Goal: Task Accomplishment & Management: Manage account settings

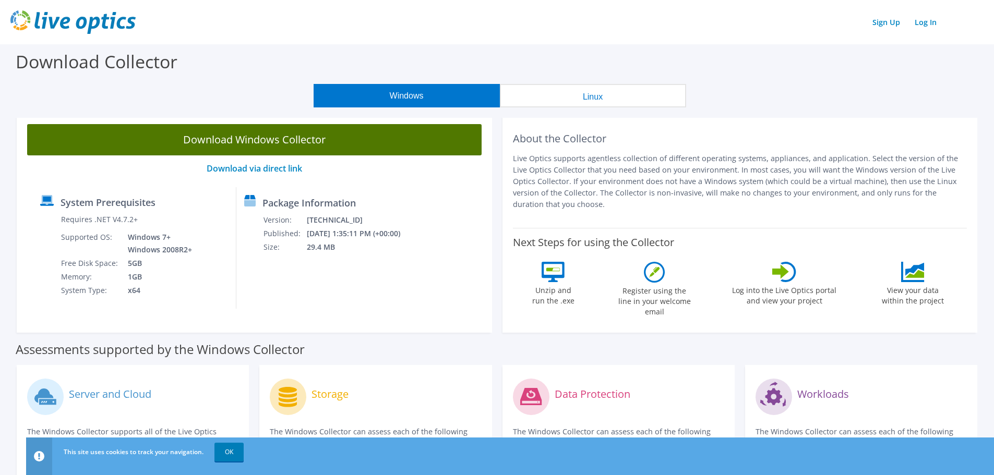
click at [261, 137] on link "Download Windows Collector" at bounding box center [254, 139] width 454 height 31
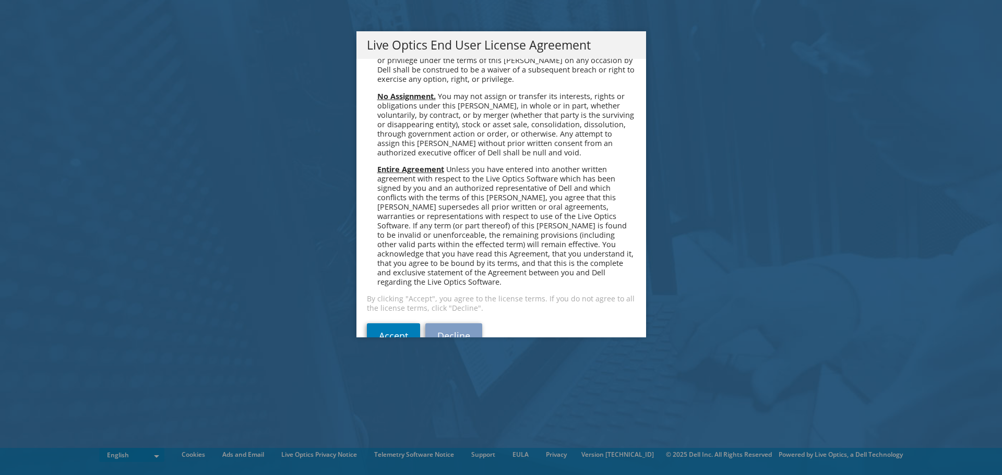
scroll to position [3945, 0]
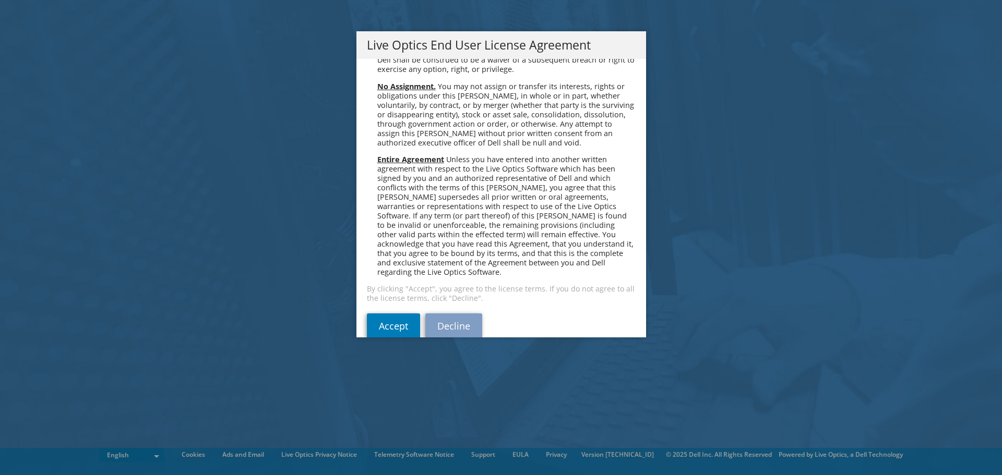
click at [402, 293] on div "Please read the following License Agreement. You must accept the terms of this …" at bounding box center [501, 198] width 290 height 279
click at [396, 314] on link "Accept" at bounding box center [393, 326] width 53 height 25
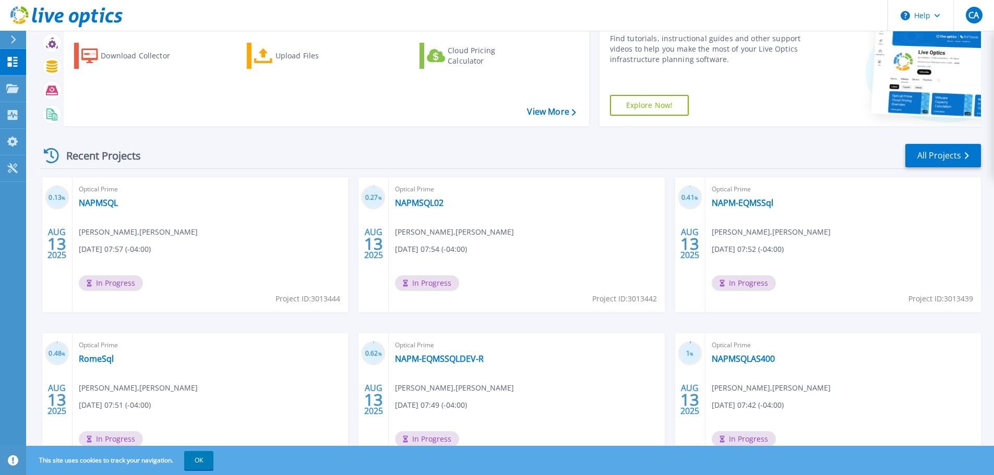
scroll to position [103, 0]
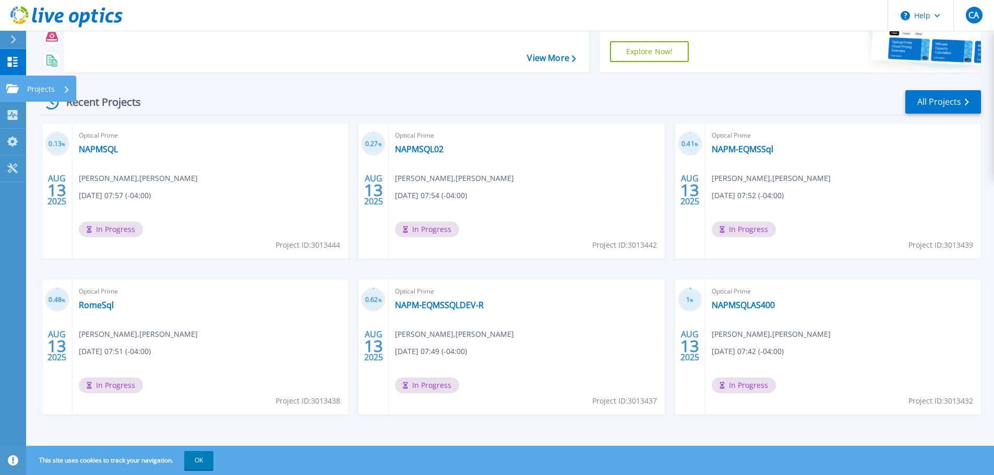
click at [48, 94] on p "Projects" at bounding box center [41, 89] width 28 height 27
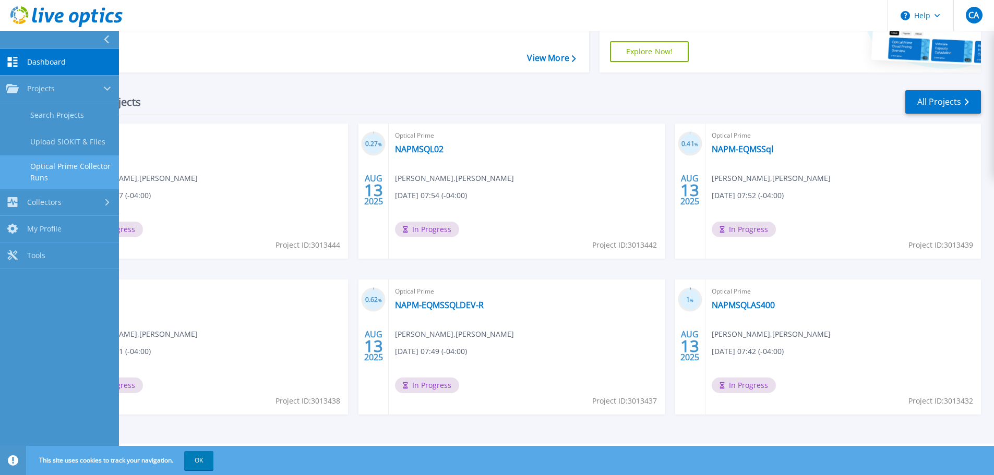
click at [76, 176] on link "Optical Prime Collector Runs" at bounding box center [59, 171] width 119 height 33
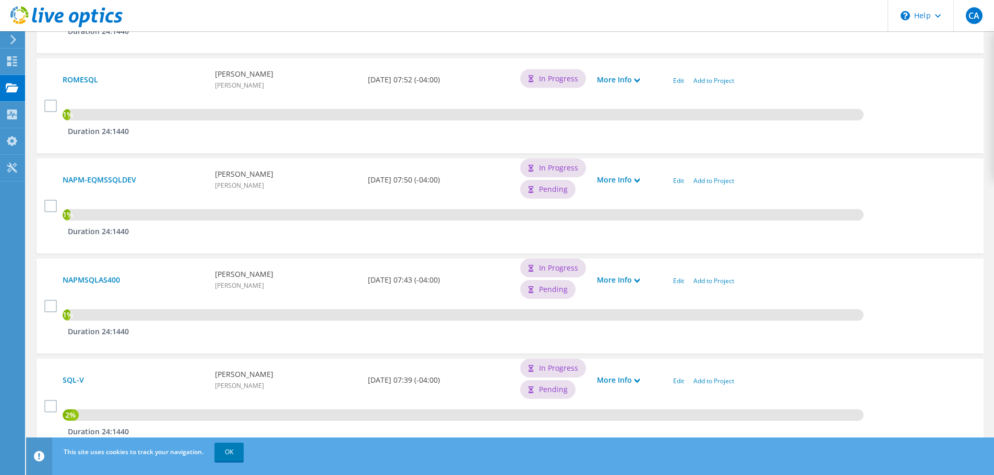
scroll to position [664, 0]
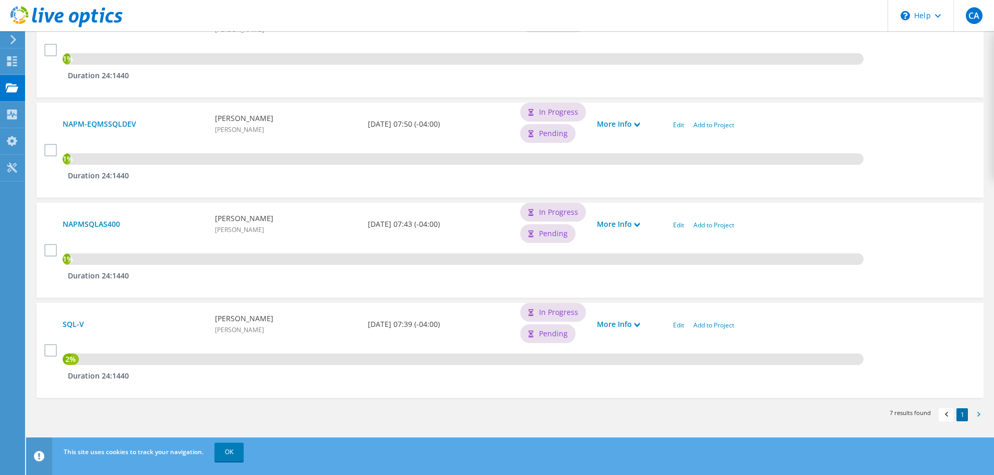
click at [981, 414] on span at bounding box center [978, 416] width 10 height 11
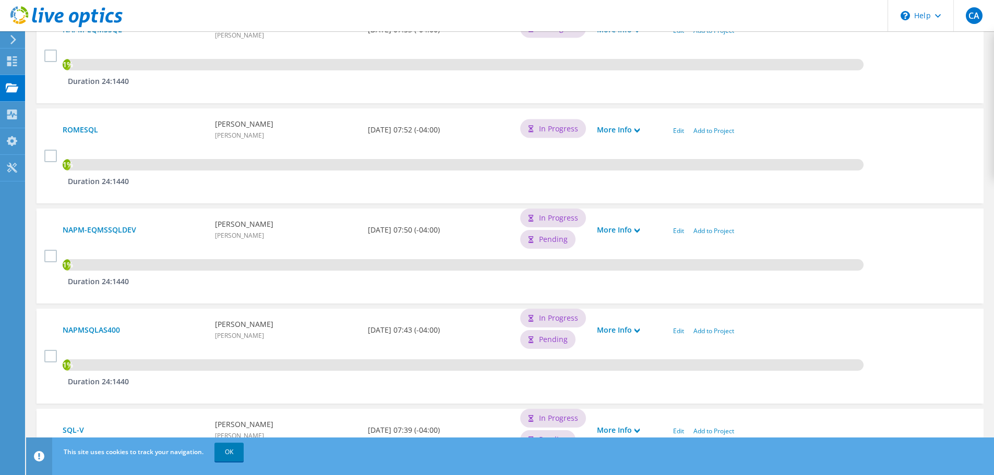
scroll to position [559, 0]
click at [635, 225] on link "More Info" at bounding box center [618, 228] width 43 height 11
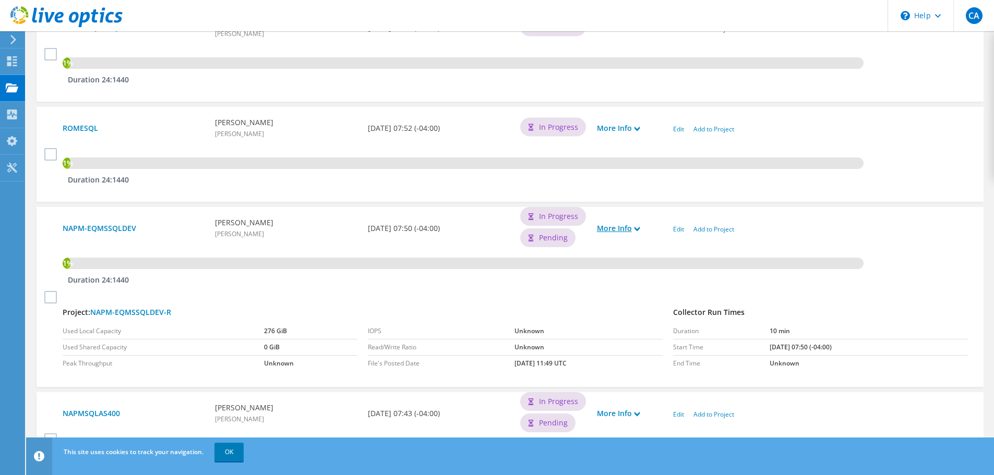
click at [635, 225] on link "More Info" at bounding box center [618, 228] width 43 height 11
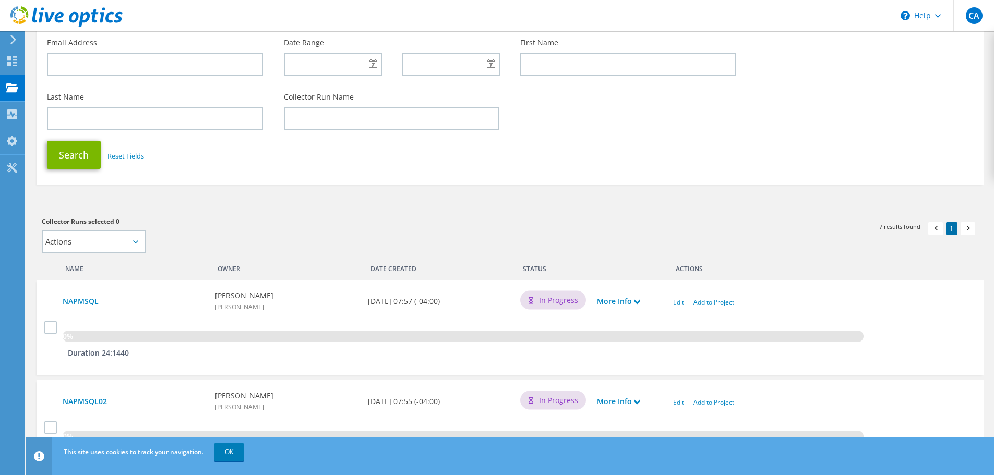
scroll to position [0, 0]
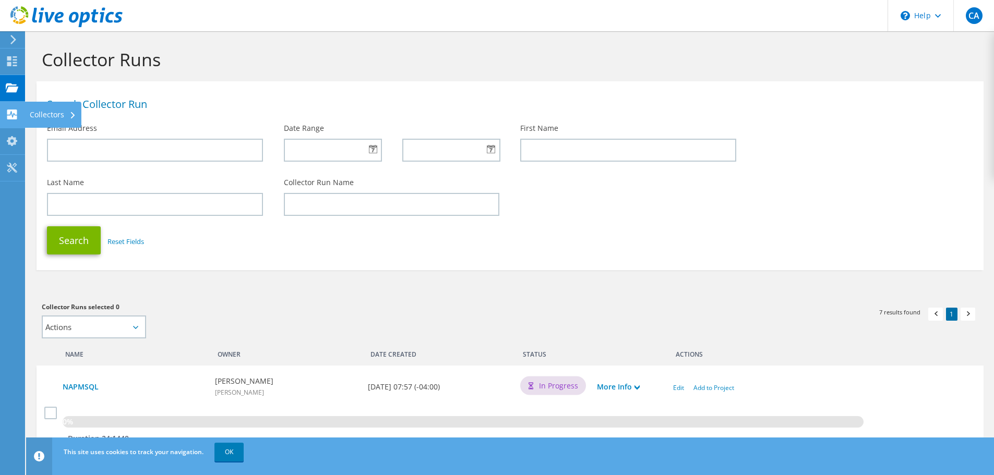
click at [49, 114] on div "Collectors" at bounding box center [53, 115] width 57 height 26
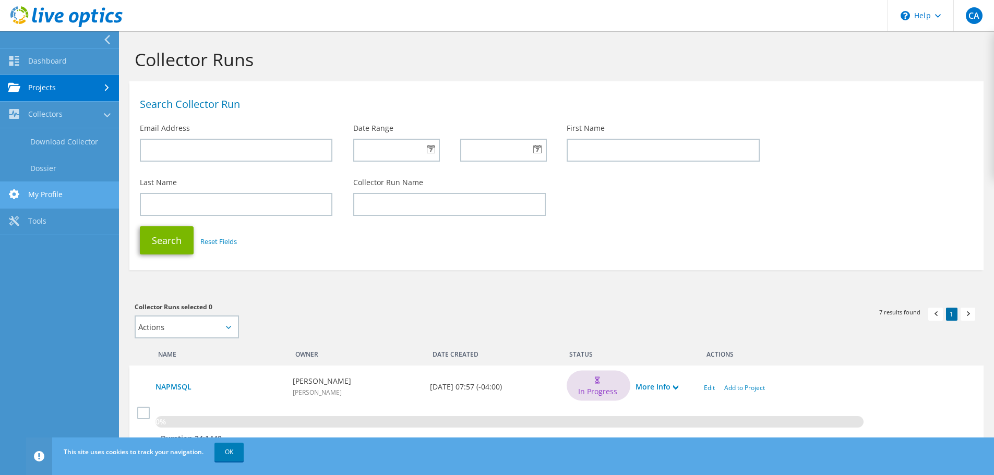
click at [57, 197] on link "My Profile" at bounding box center [59, 195] width 119 height 27
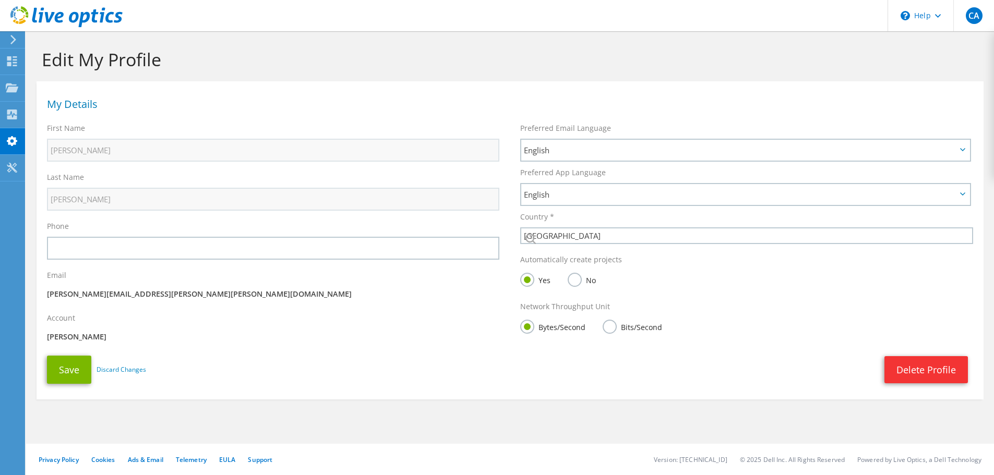
select select "224"
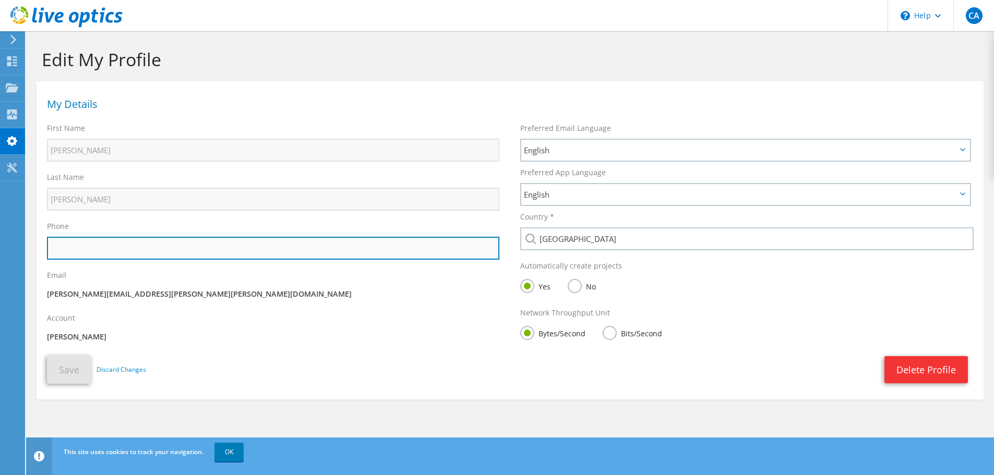
click at [111, 257] on input "text" at bounding box center [273, 248] width 452 height 23
type input "9376801471"
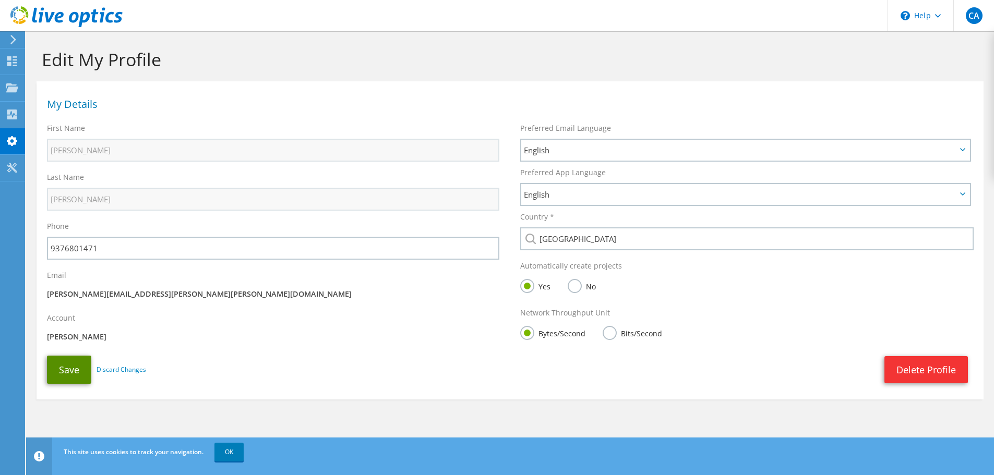
click at [64, 373] on button "Save" at bounding box center [69, 370] width 44 height 28
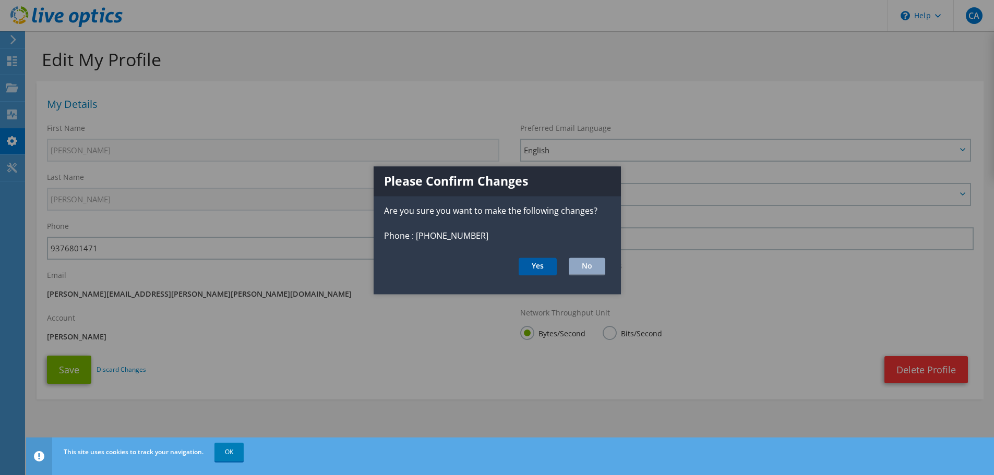
click at [547, 267] on button "Yes" at bounding box center [538, 267] width 38 height 18
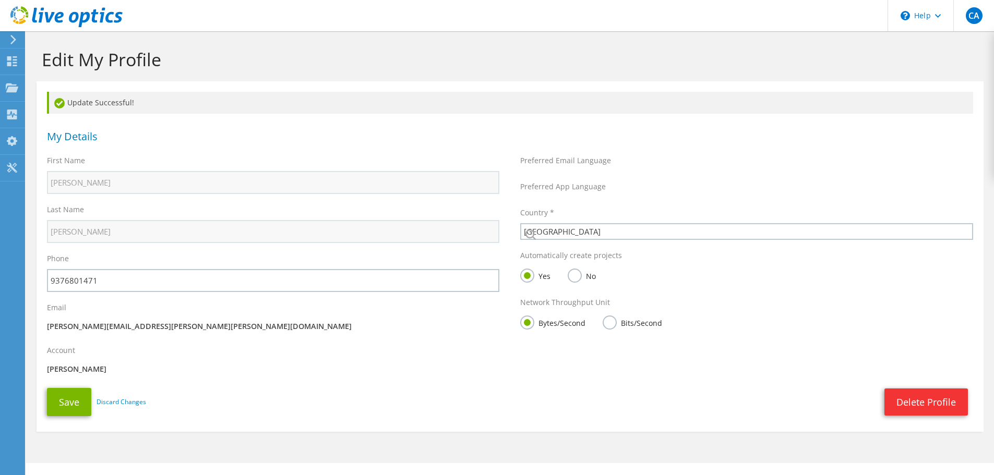
select select "224"
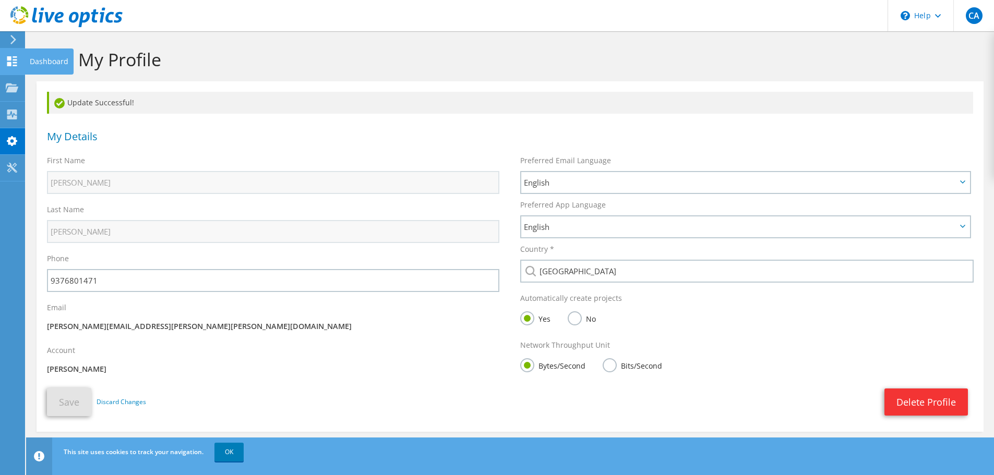
click at [16, 66] on use at bounding box center [12, 61] width 10 height 10
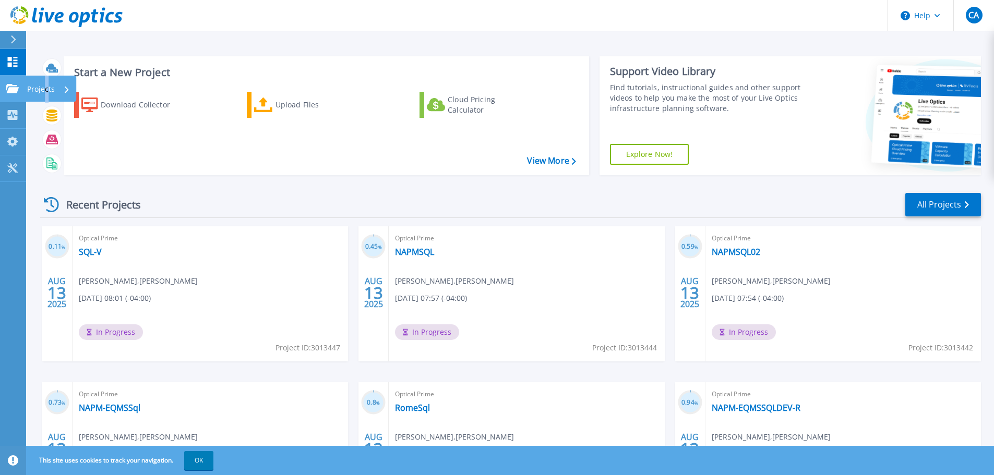
click at [47, 90] on p "Projects" at bounding box center [41, 89] width 28 height 27
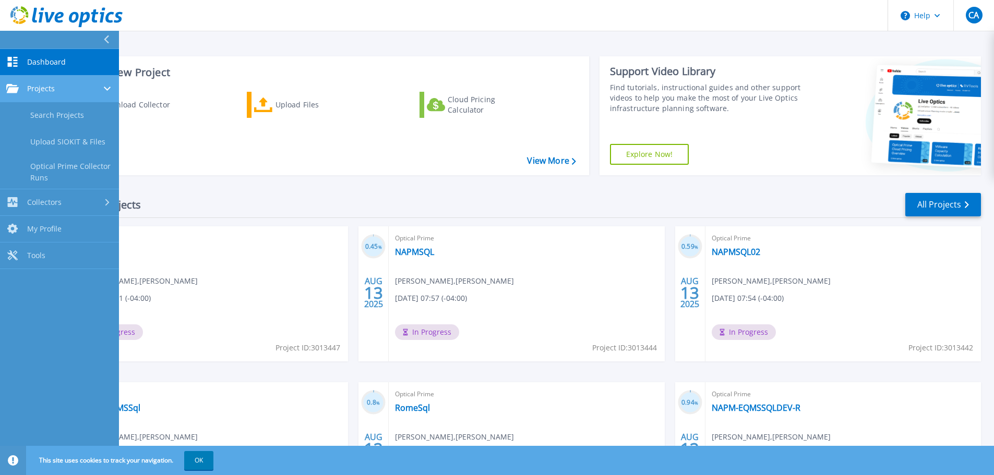
click at [27, 83] on link "Projects Projects" at bounding box center [59, 89] width 119 height 27
click at [32, 87] on span "Projects" at bounding box center [41, 88] width 28 height 9
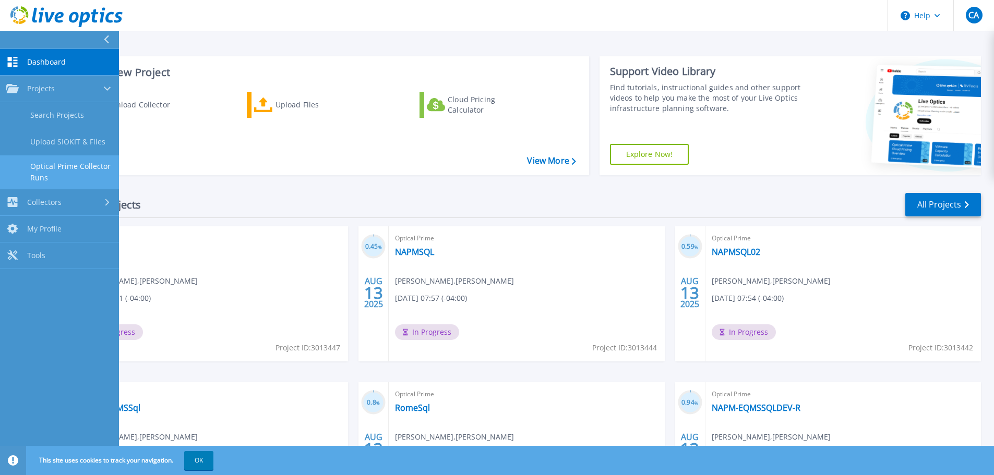
click at [56, 166] on link "Optical Prime Collector Runs" at bounding box center [59, 171] width 119 height 33
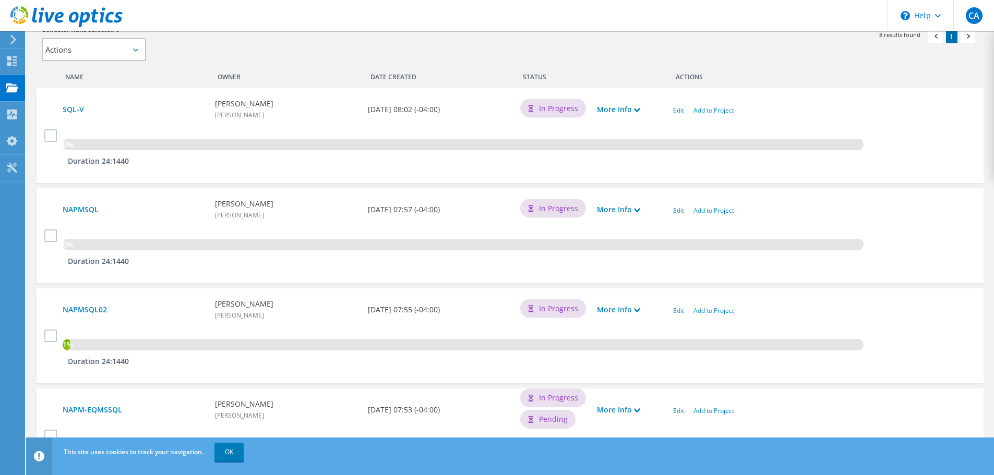
scroll to position [35, 0]
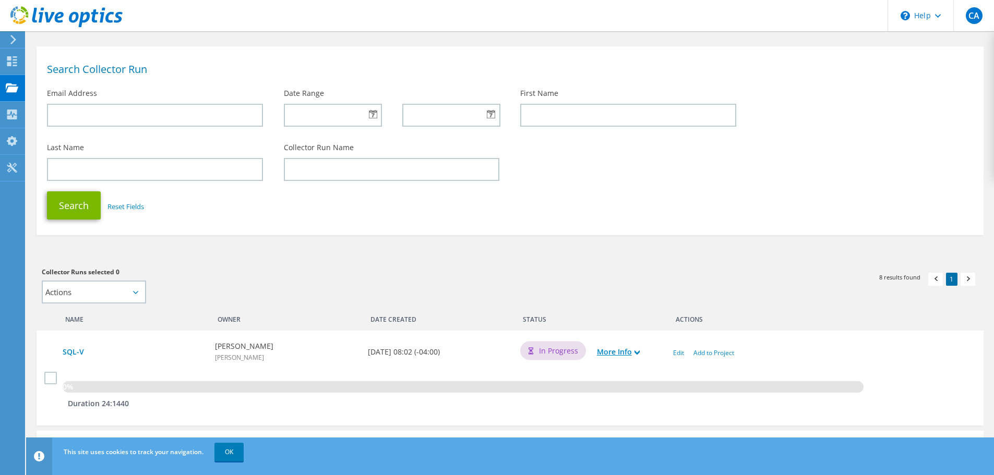
click at [636, 352] on use at bounding box center [636, 353] width 5 height 5
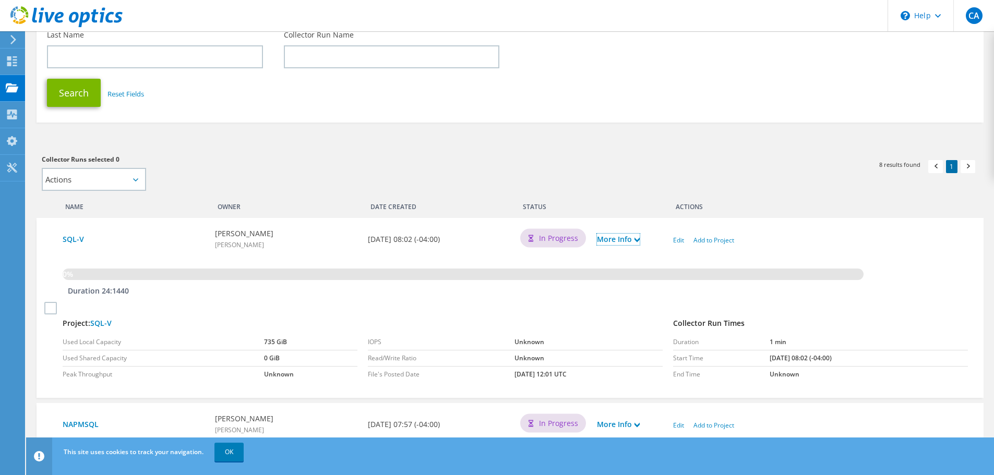
scroll to position [244, 0]
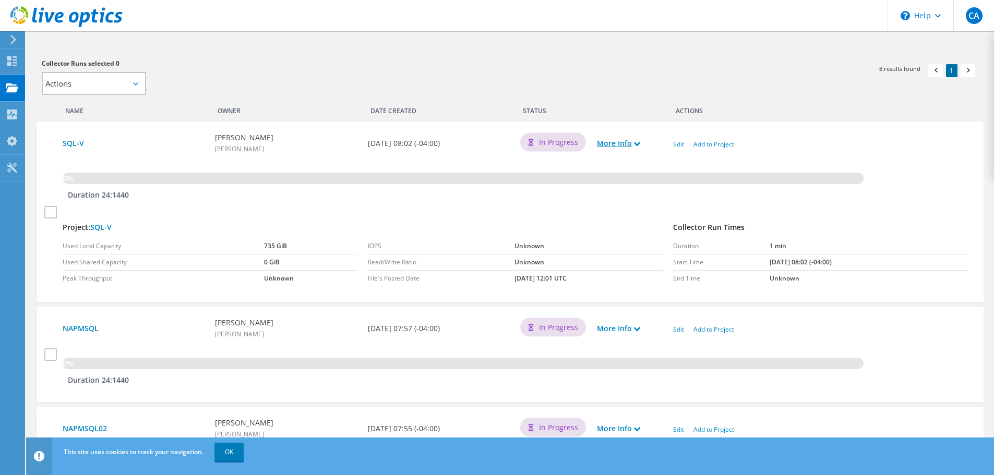
click at [635, 146] on link "More Info" at bounding box center [618, 143] width 43 height 11
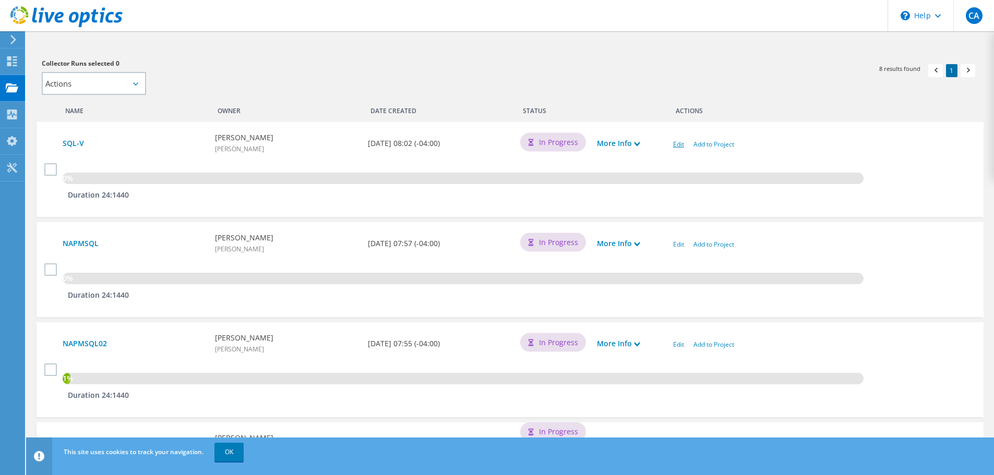
click at [677, 147] on link "Edit" at bounding box center [678, 144] width 11 height 9
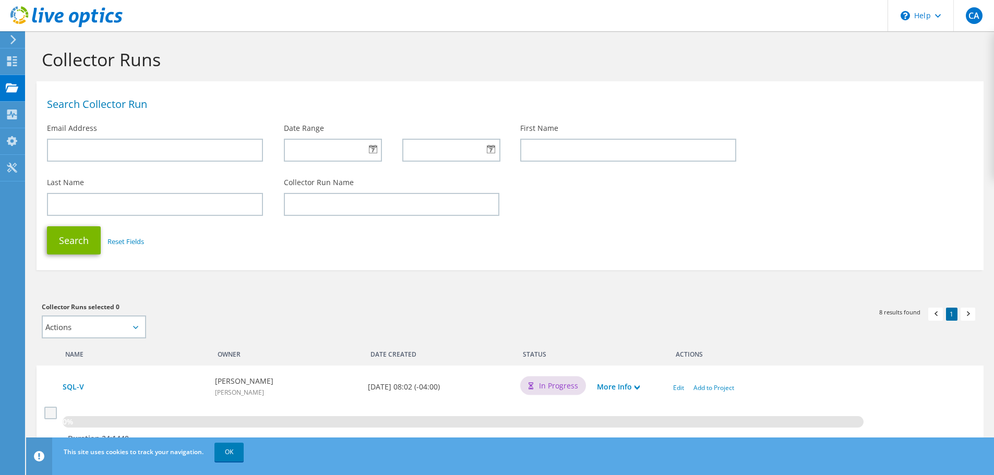
click at [47, 409] on label at bounding box center [51, 413] width 15 height 13
click at [0, 0] on input "checkbox" at bounding box center [0, 0] width 0 height 0
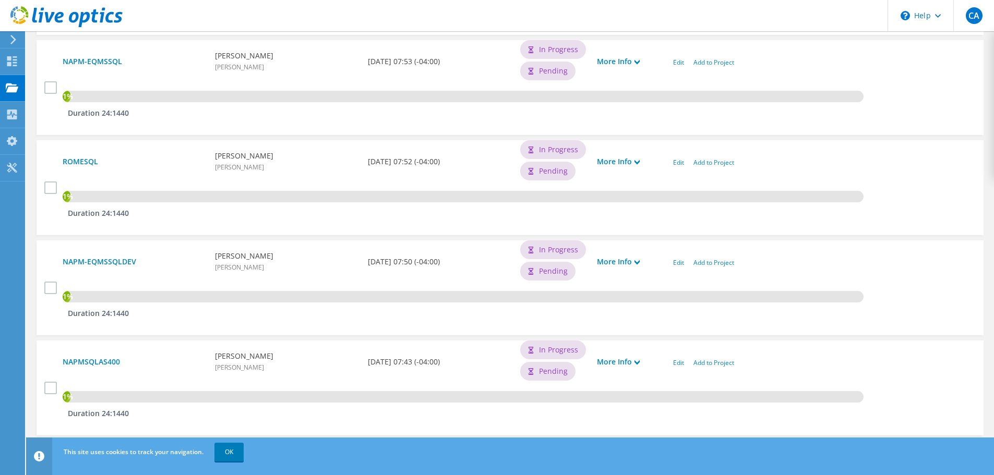
scroll to position [765, 0]
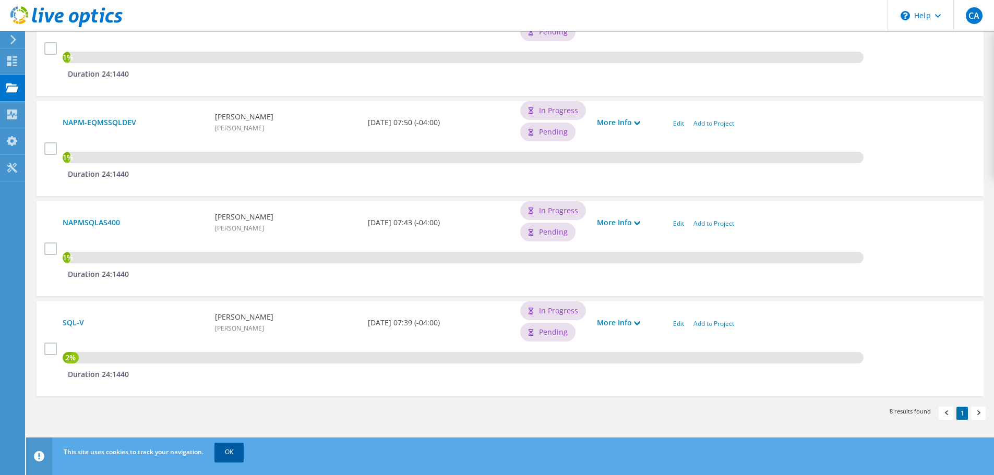
click at [234, 453] on link "OK" at bounding box center [228, 452] width 29 height 19
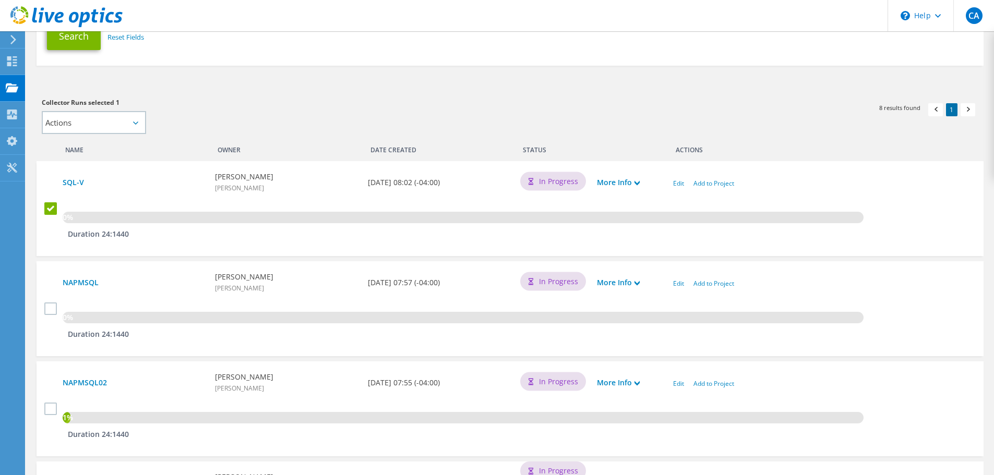
scroll to position [87, 0]
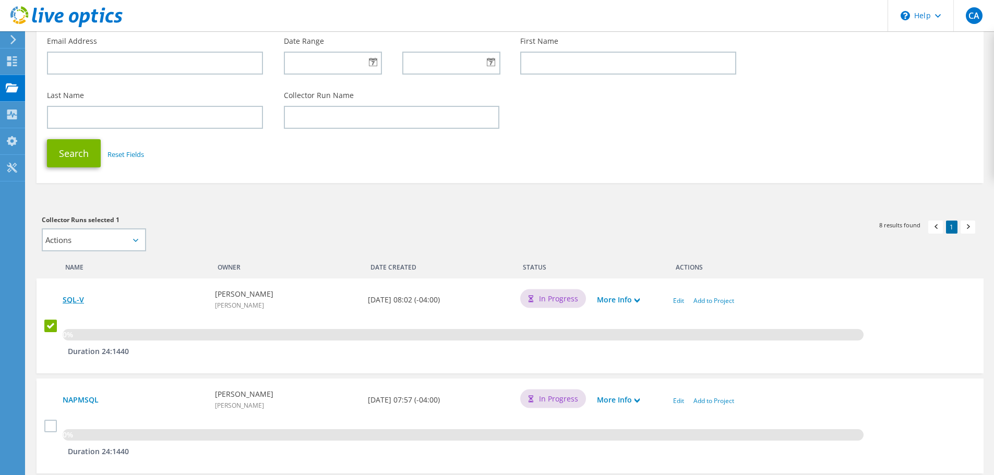
click at [77, 298] on link "SQL-V" at bounding box center [134, 299] width 142 height 11
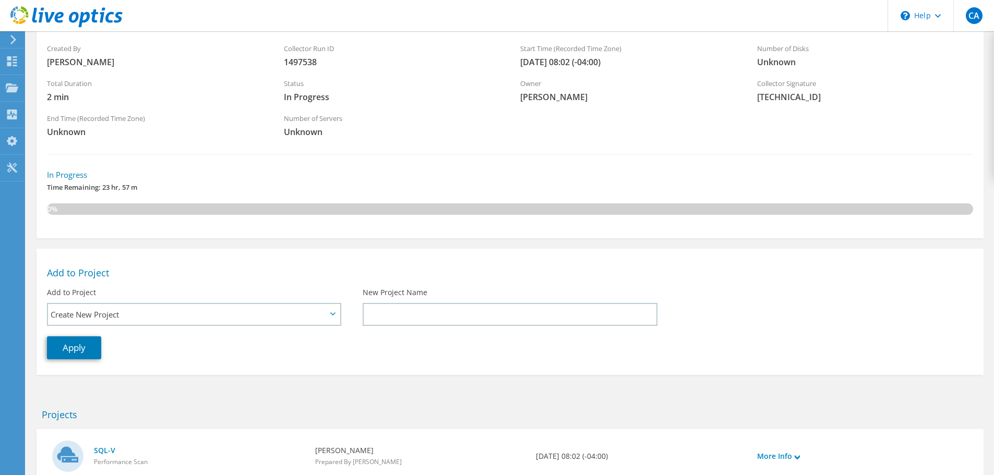
scroll to position [157, 0]
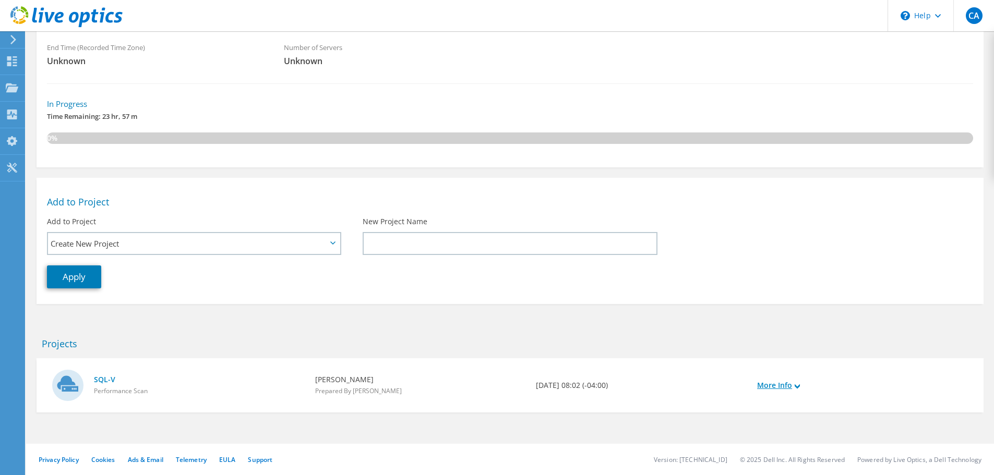
click at [787, 385] on link "More Info" at bounding box center [778, 385] width 43 height 11
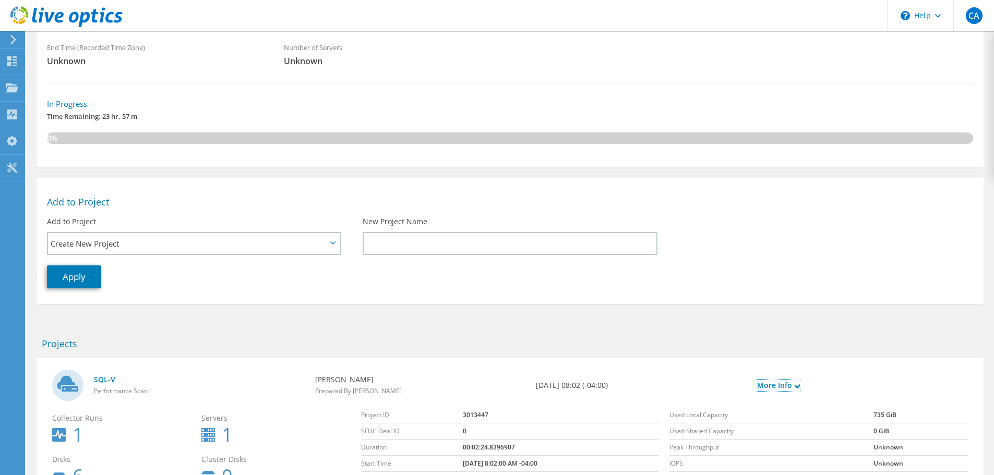
scroll to position [250, 0]
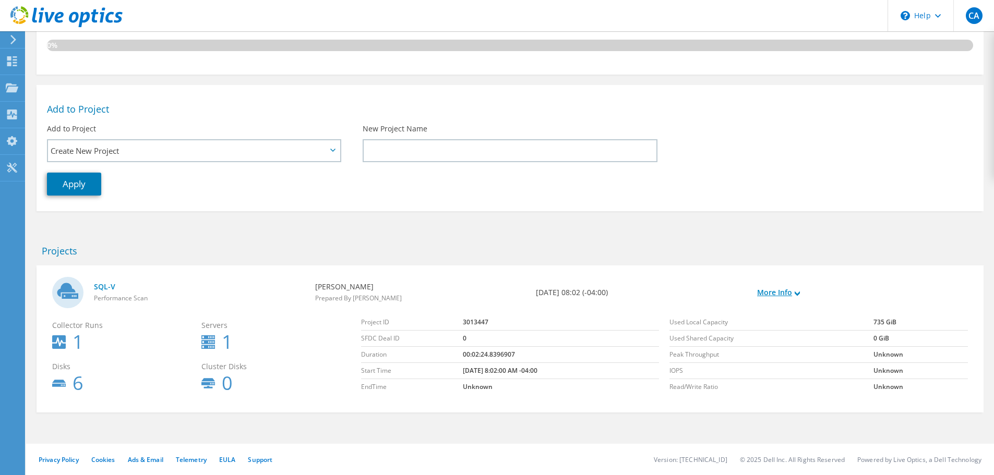
click at [790, 295] on link "More Info" at bounding box center [778, 292] width 43 height 11
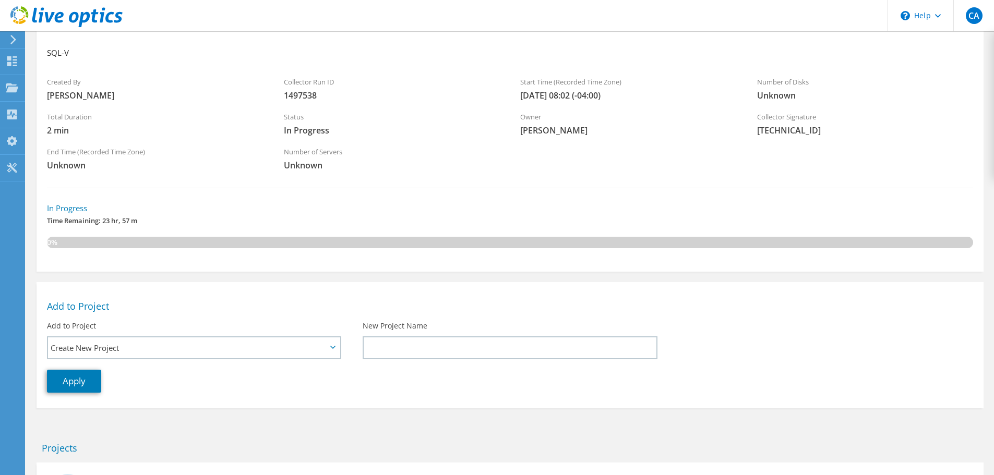
scroll to position [0, 0]
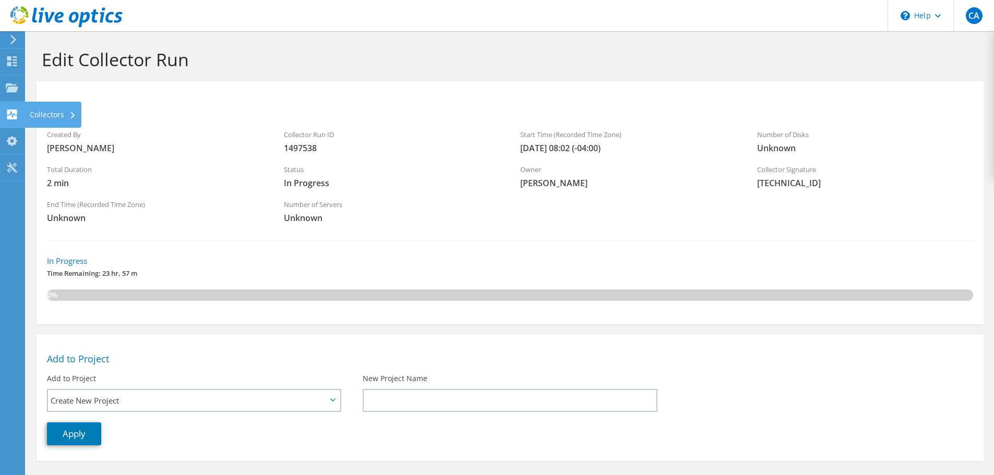
click at [42, 114] on div "Collectors" at bounding box center [53, 115] width 57 height 26
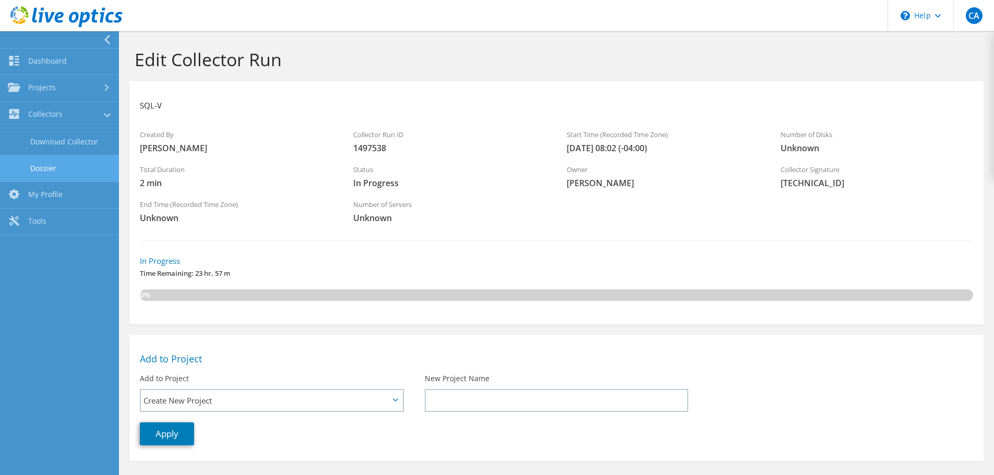
click at [44, 171] on link "Dossier" at bounding box center [59, 168] width 119 height 27
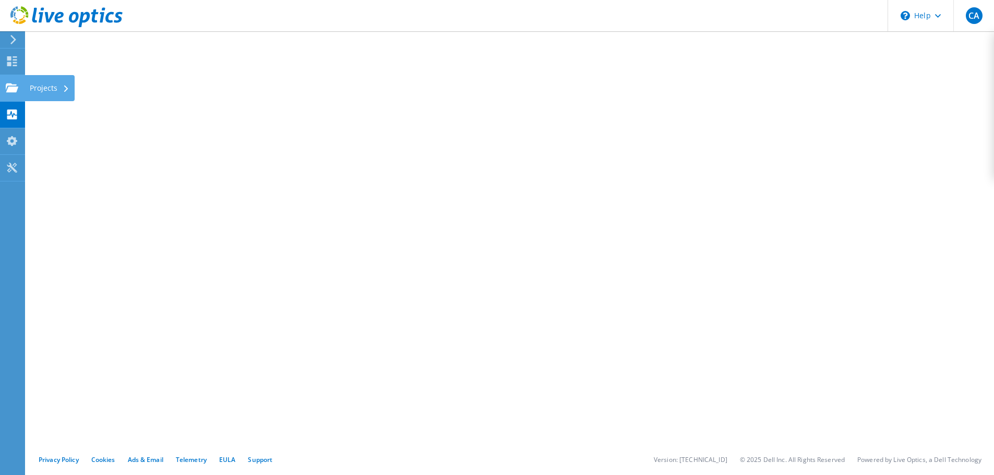
click at [55, 89] on div "Projects" at bounding box center [50, 88] width 50 height 26
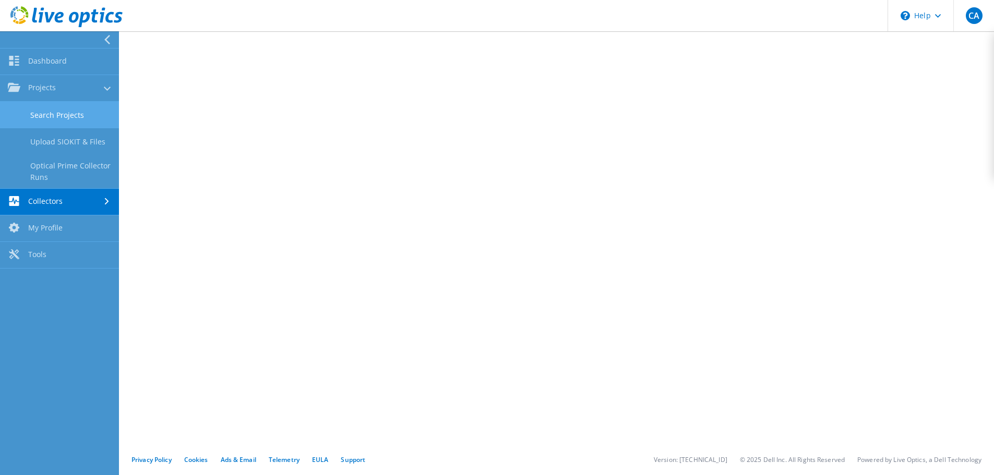
click at [68, 118] on link "Search Projects" at bounding box center [59, 115] width 119 height 27
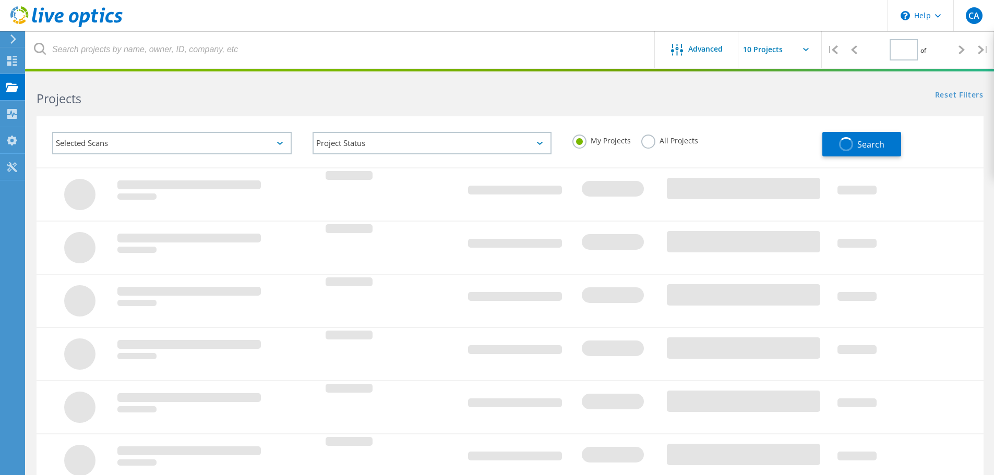
type input "1"
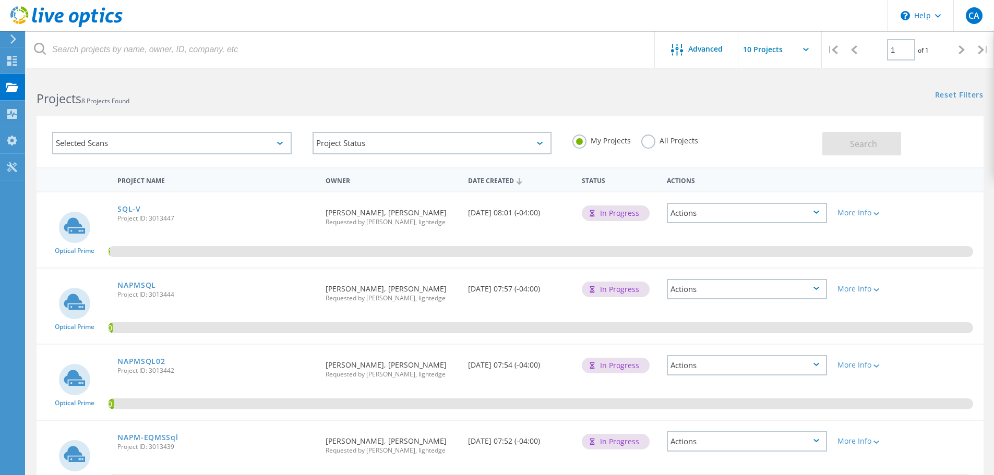
click at [648, 141] on label "All Projects" at bounding box center [669, 140] width 57 height 10
click at [0, 0] on input "All Projects" at bounding box center [0, 0] width 0 height 0
click at [853, 138] on span "Search" at bounding box center [863, 143] width 27 height 11
click at [582, 141] on label "My Projects" at bounding box center [601, 140] width 58 height 10
click at [0, 0] on input "My Projects" at bounding box center [0, 0] width 0 height 0
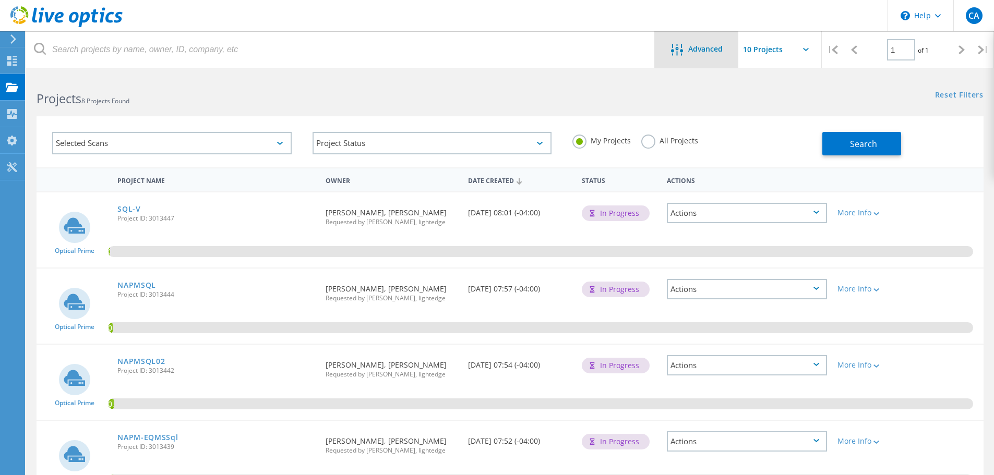
click at [718, 49] on span "Advanced" at bounding box center [705, 48] width 34 height 7
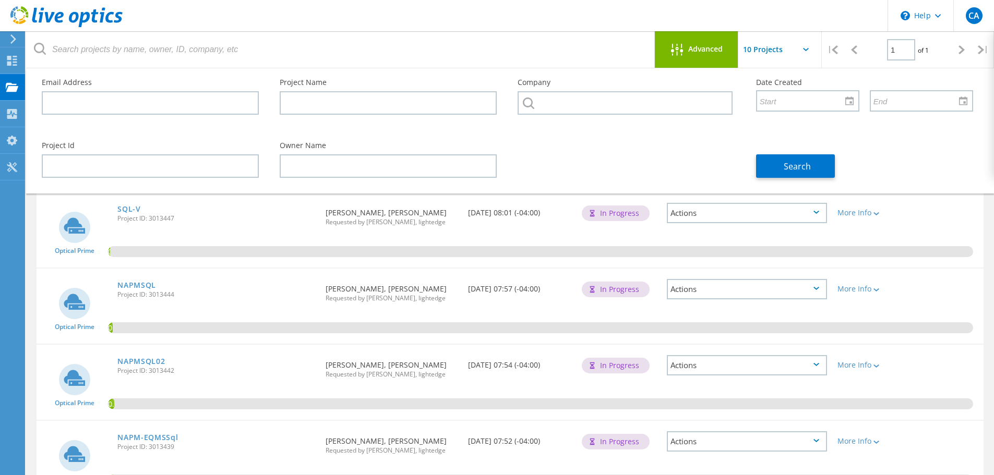
click at [717, 49] on span "Advanced" at bounding box center [705, 48] width 34 height 7
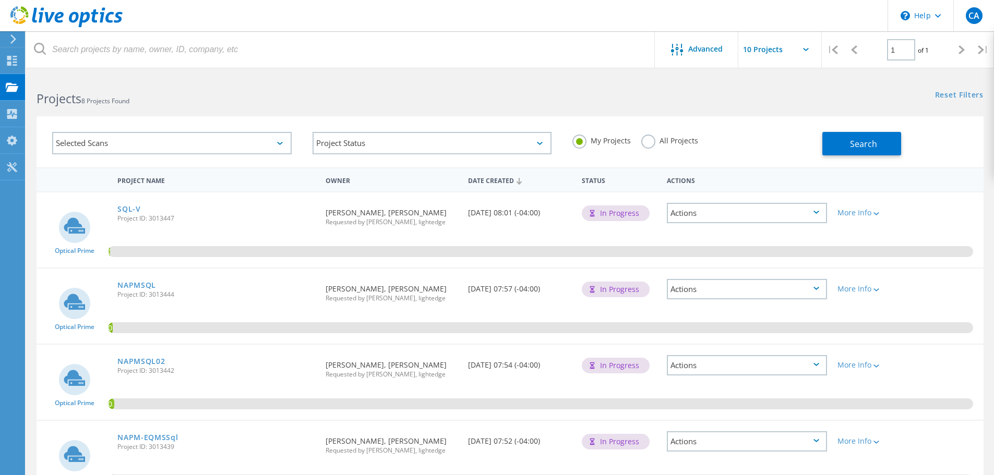
click at [812, 212] on div "Actions" at bounding box center [747, 213] width 160 height 20
click at [710, 200] on div "View Project" at bounding box center [747, 197] width 158 height 16
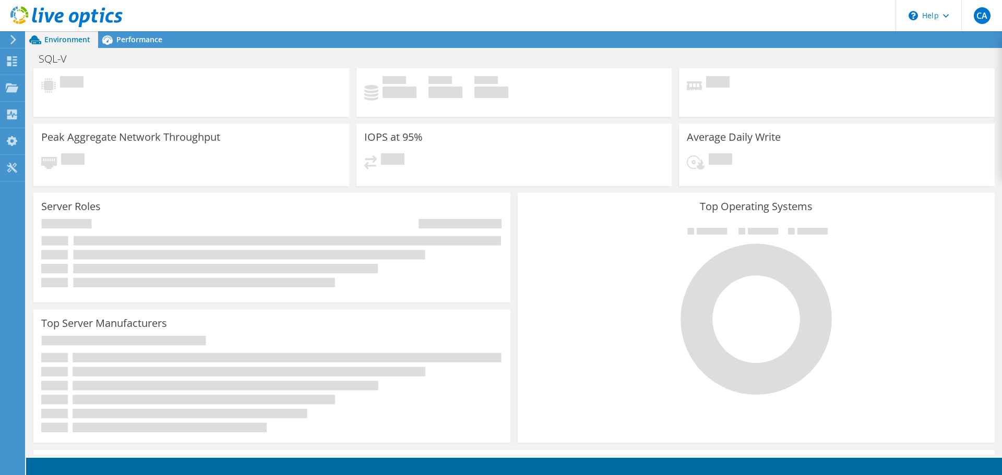
scroll to position [107, 0]
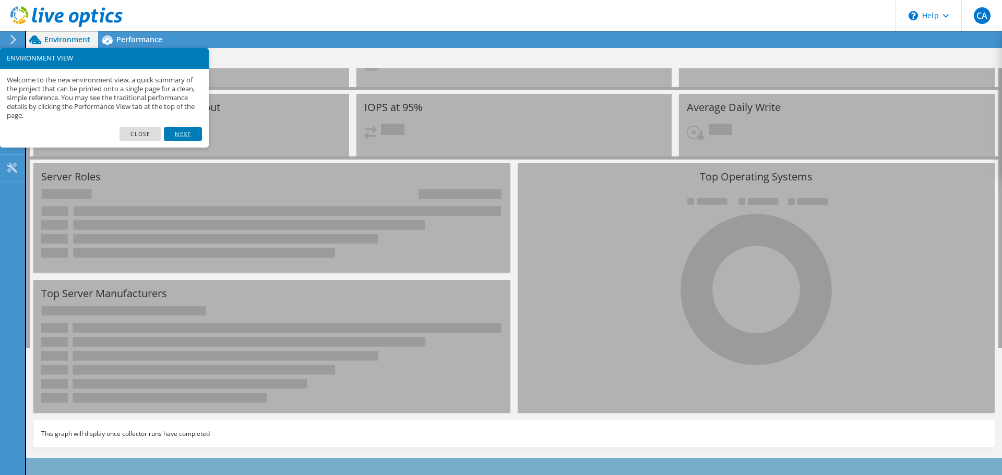
click at [183, 131] on link "Next" at bounding box center [183, 134] width 38 height 14
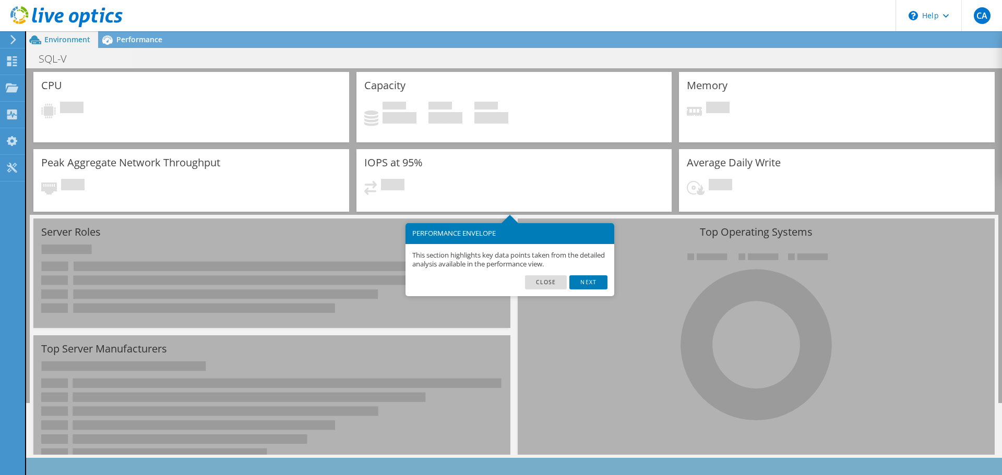
click at [586, 281] on link "Next" at bounding box center [588, 282] width 38 height 14
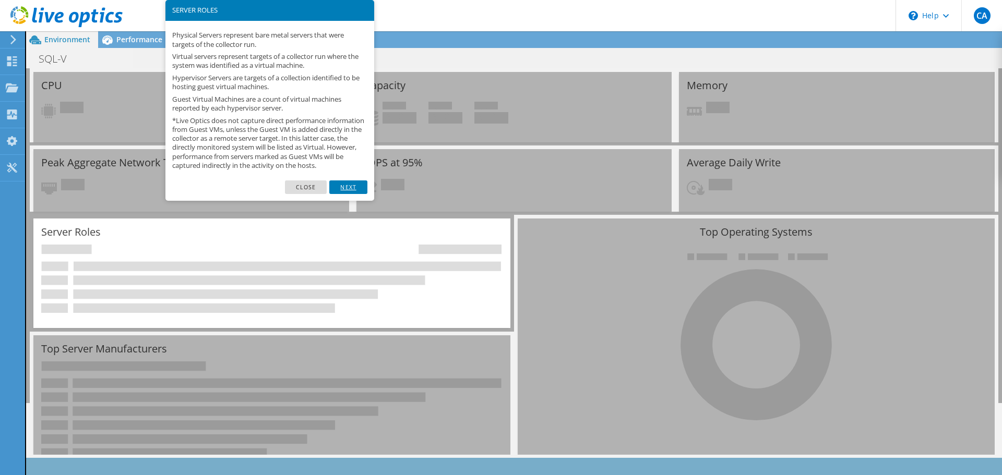
click at [349, 194] on link "Next" at bounding box center [348, 187] width 38 height 14
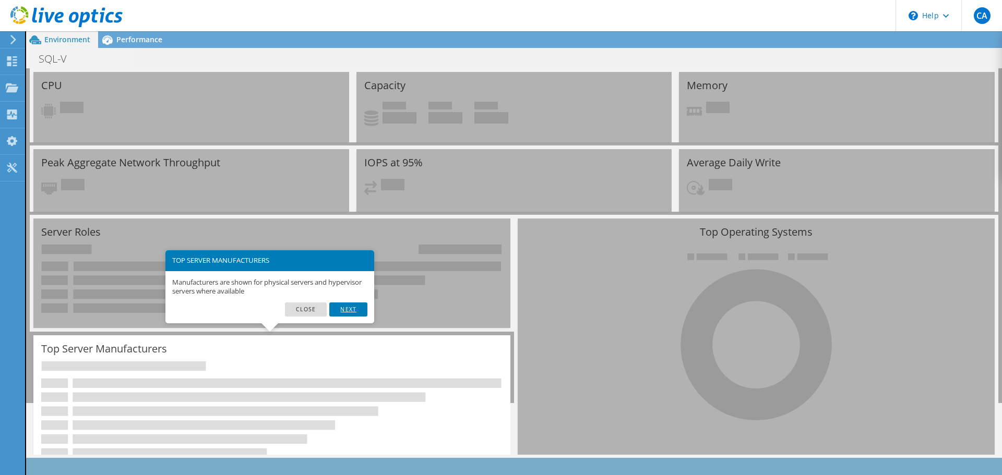
click at [356, 309] on link "Next" at bounding box center [348, 310] width 38 height 14
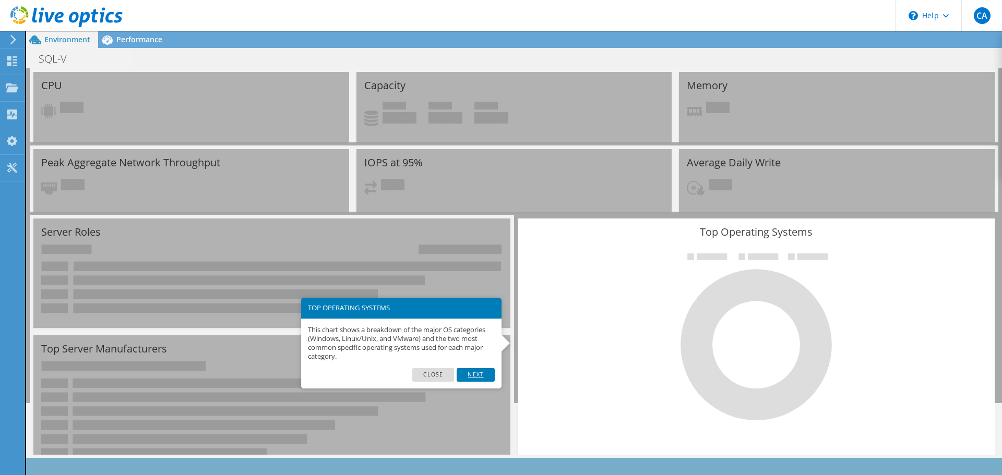
click at [477, 372] on link "Next" at bounding box center [475, 375] width 38 height 14
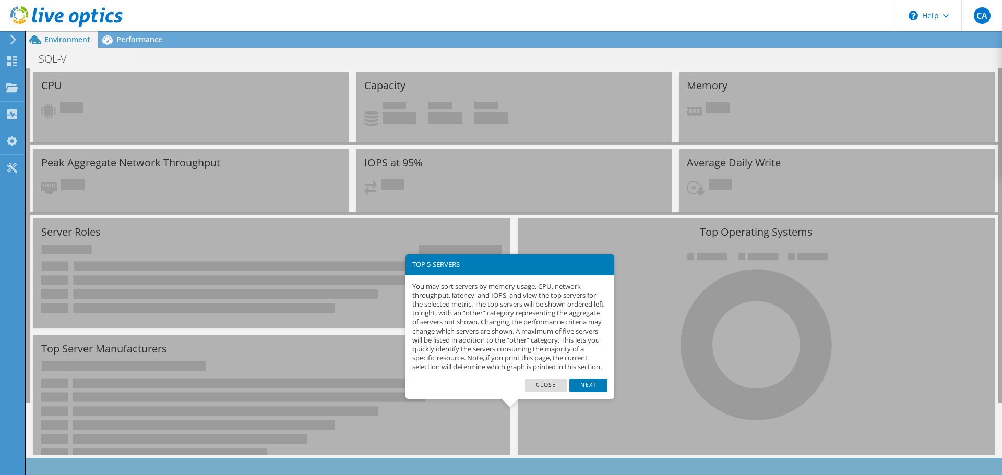
scroll to position [107, 0]
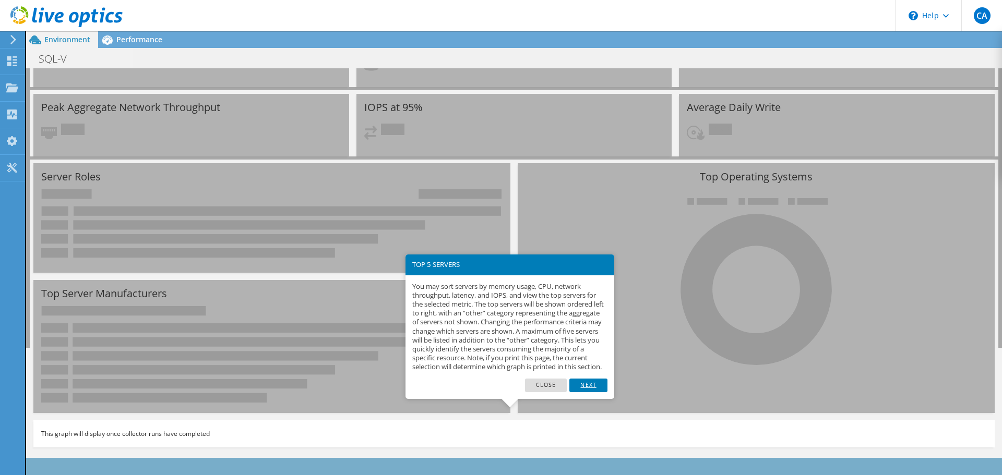
click at [594, 392] on link "Next" at bounding box center [588, 386] width 38 height 14
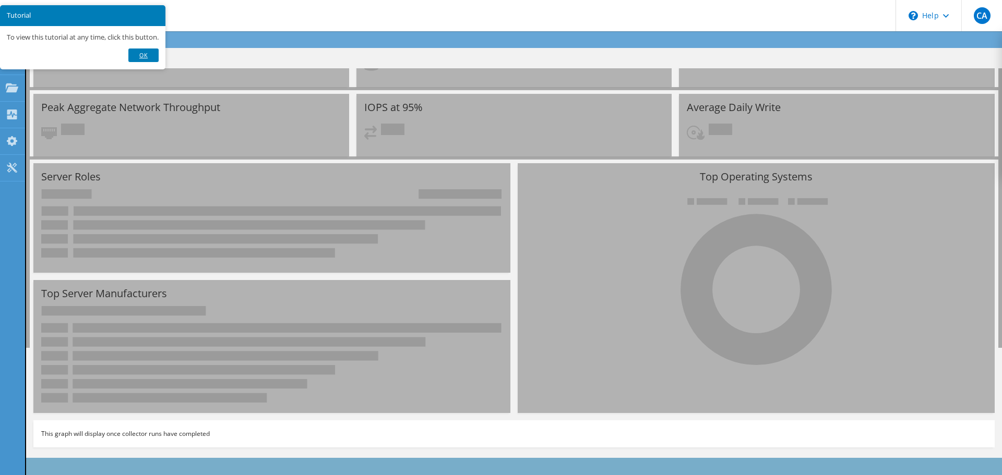
click at [159, 59] on link "Ok" at bounding box center [143, 56] width 30 height 14
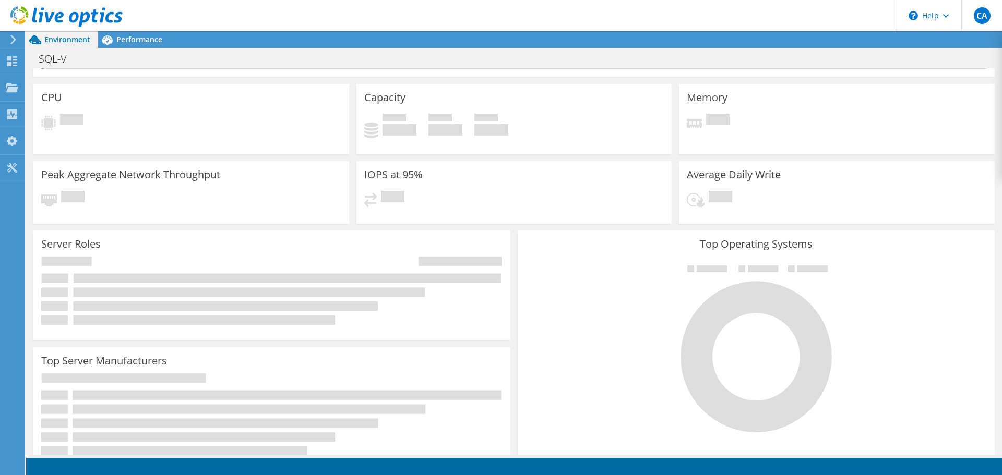
scroll to position [0, 0]
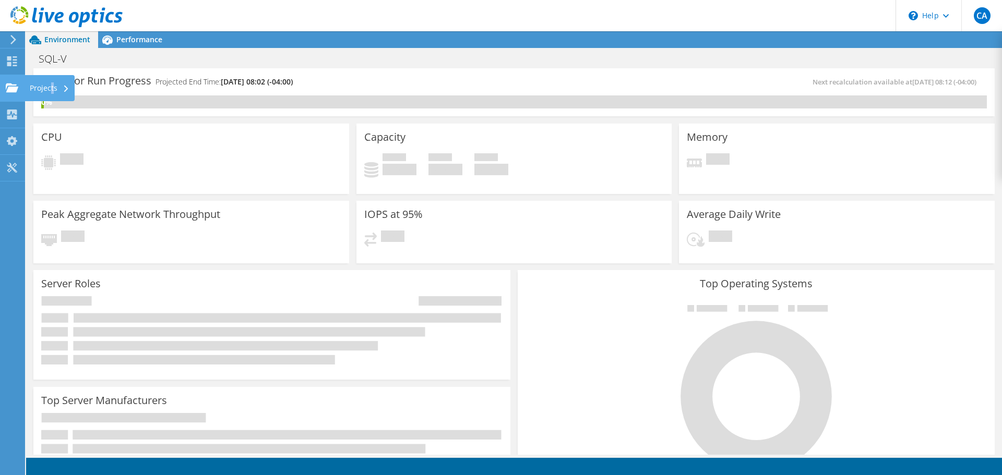
click at [54, 88] on div "Projects" at bounding box center [50, 88] width 50 height 26
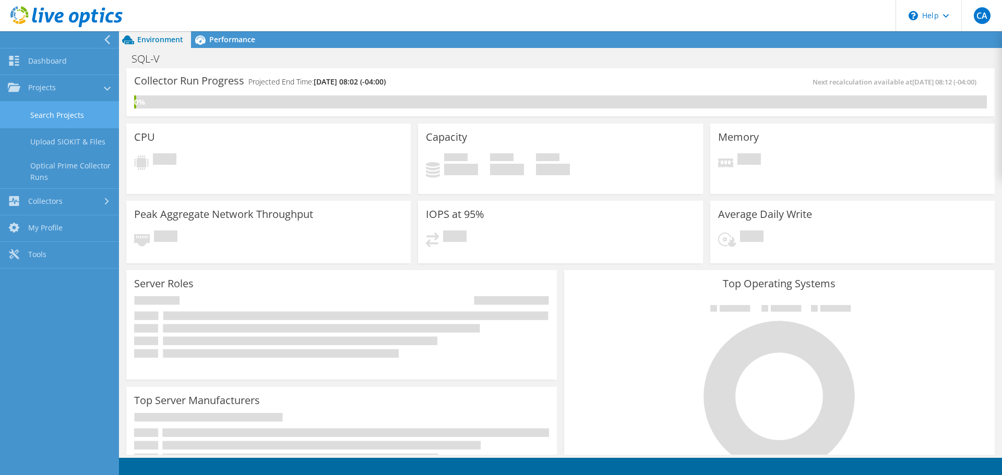
click at [63, 112] on link "Search Projects" at bounding box center [59, 115] width 119 height 27
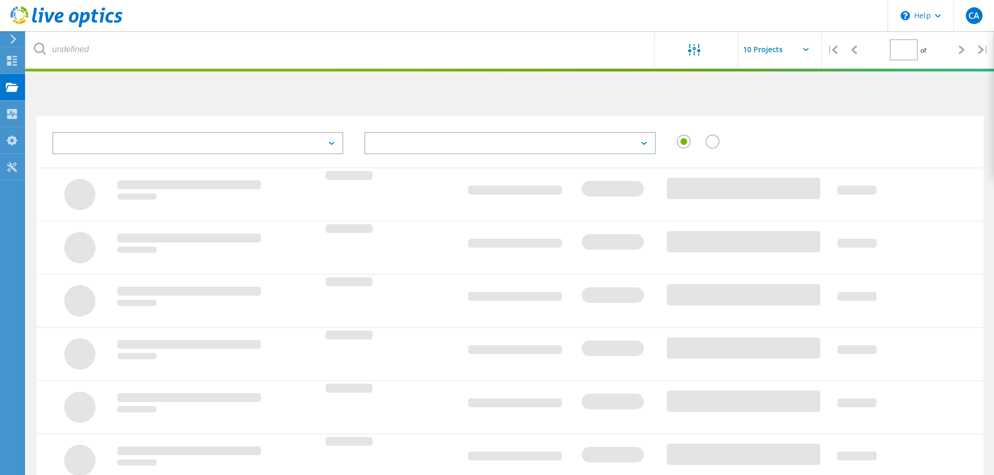
type input "1"
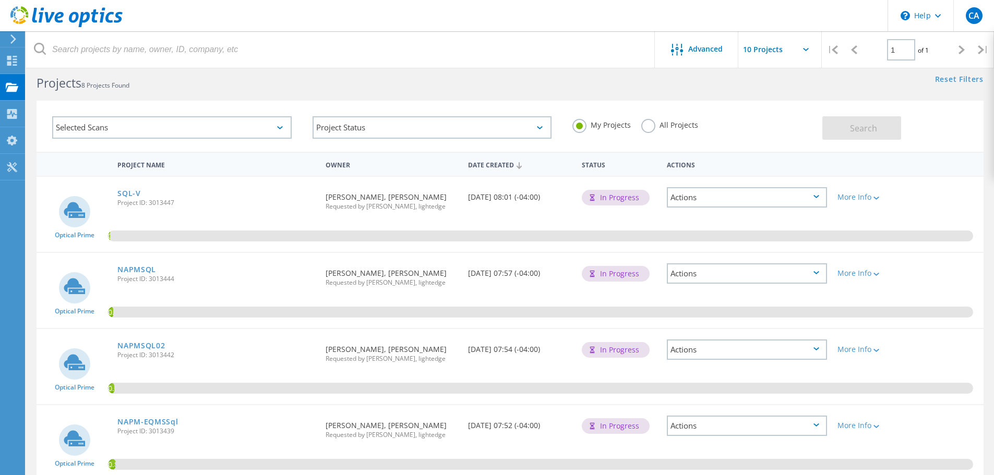
scroll to position [2, 0]
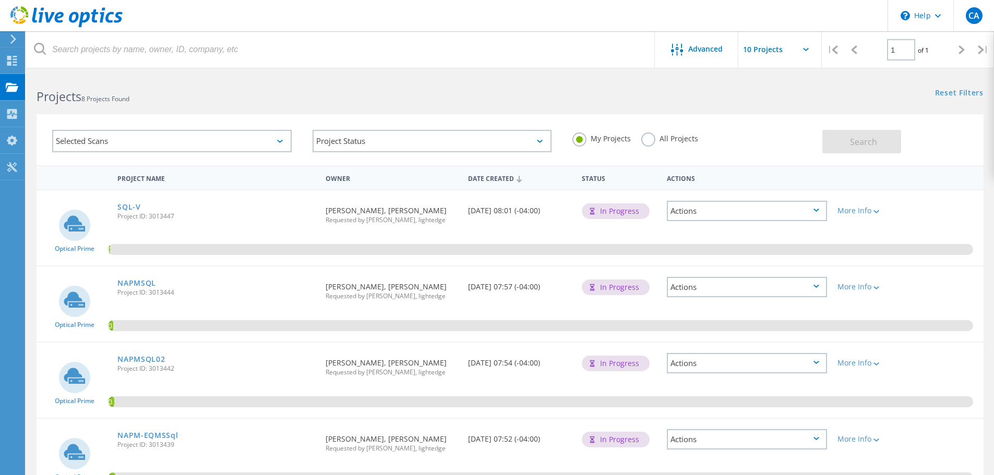
click at [755, 213] on div "Actions" at bounding box center [747, 211] width 160 height 20
click at [220, 216] on span "Project ID: 3013447" at bounding box center [216, 216] width 198 height 6
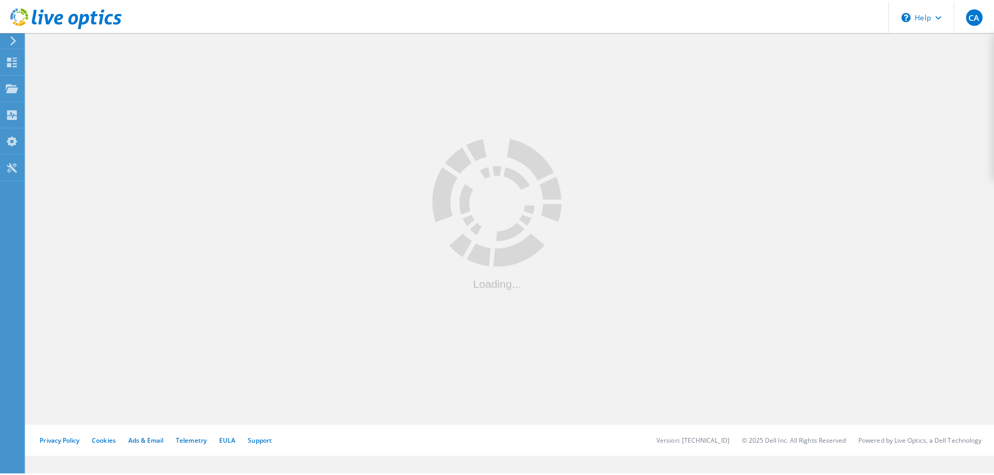
scroll to position [2, 0]
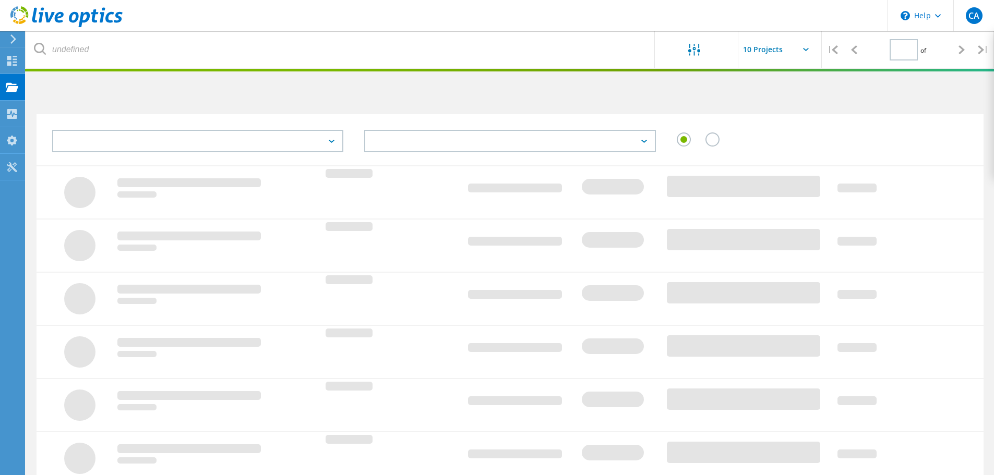
type input "1"
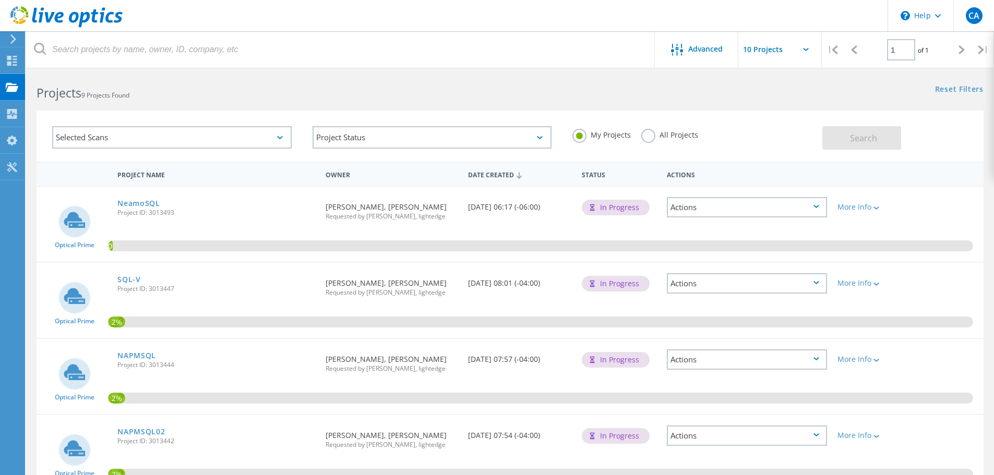
scroll to position [0, 0]
